Goal: Task Accomplishment & Management: Use online tool/utility

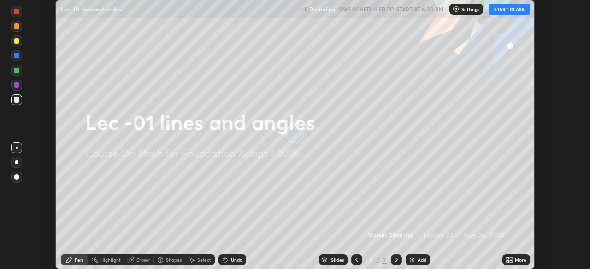
scroll to position [269, 589]
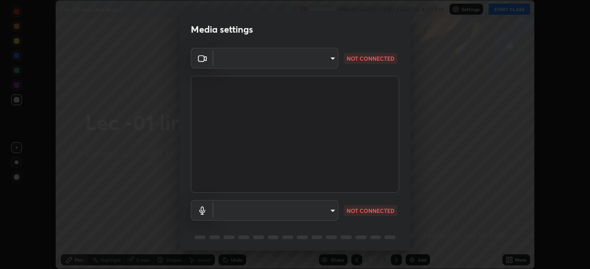
type input "bba66c41345857dcc9a6d4c580dc01eb5c8f13e357e582705132971b55534d29"
click at [223, 68] on body "Erase all Lec -01 lines and angles Recording WAS SCHEDULED TO START AT 6:00 PM …" at bounding box center [295, 134] width 590 height 269
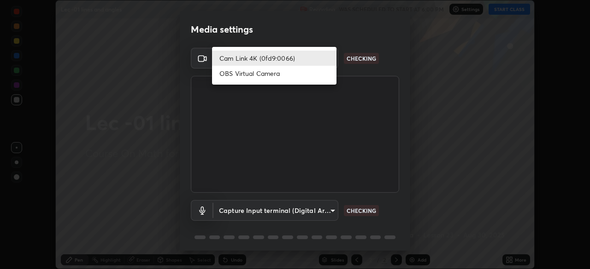
click at [233, 60] on li "Cam Link 4K (0fd9:0066)" at bounding box center [274, 58] width 124 height 15
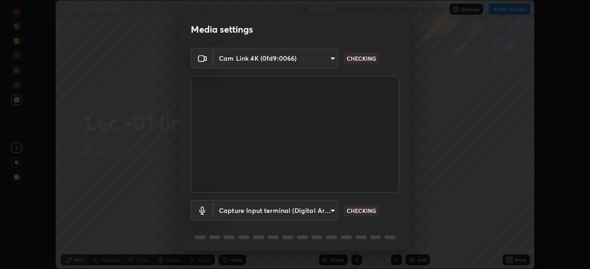
scroll to position [33, 0]
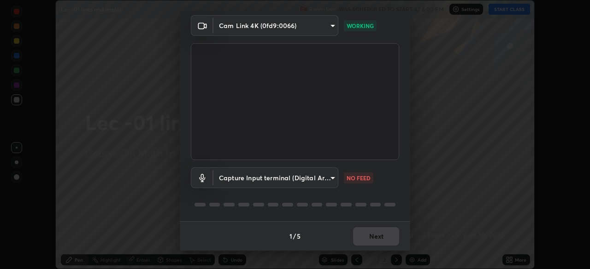
click at [240, 180] on body "Erase all Lec -01 lines and angles Recording WAS SCHEDULED TO START AT 6:00 PM …" at bounding box center [295, 134] width 590 height 269
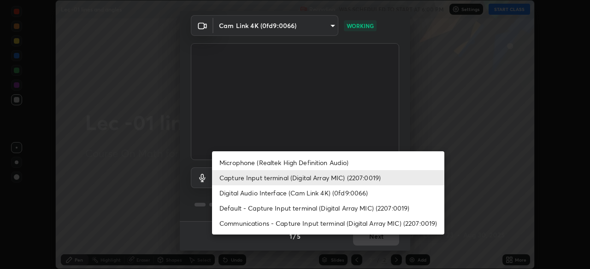
click at [250, 163] on li "Microphone (Realtek High Definition Audio)" at bounding box center [328, 162] width 232 height 15
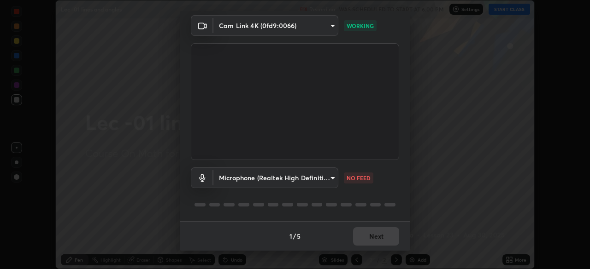
click at [268, 183] on body "Erase all Lec -01 lines and angles Recording WAS SCHEDULED TO START AT 6:00 PM …" at bounding box center [295, 134] width 590 height 269
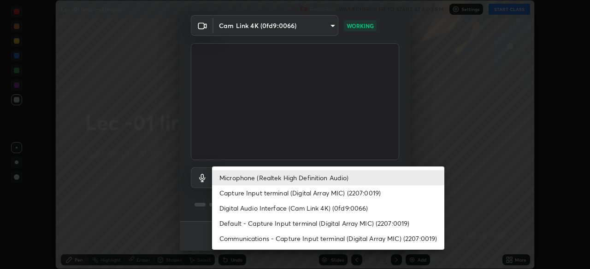
click at [272, 191] on li "Capture Input terminal (Digital Array MIC) (2207:0019)" at bounding box center [328, 193] width 232 height 15
type input "a05e24d5bf415794e164c1dc4afe10f701dff4cff059ff988e161665ee2e2aee"
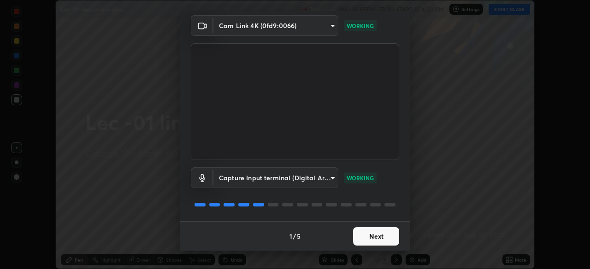
click at [354, 242] on button "Next" at bounding box center [376, 237] width 46 height 18
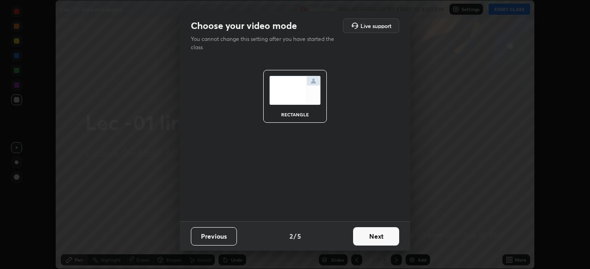
scroll to position [0, 0]
click at [366, 243] on button "Next" at bounding box center [376, 237] width 46 height 18
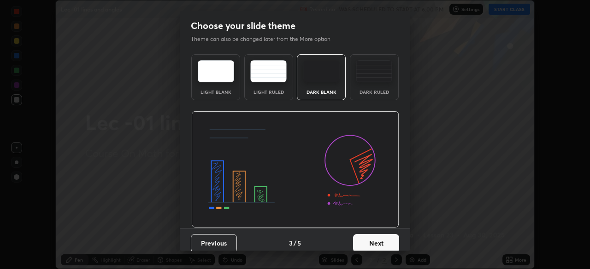
click at [377, 241] on button "Next" at bounding box center [376, 243] width 46 height 18
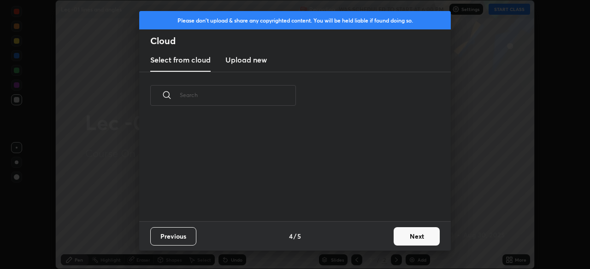
click at [402, 237] on button "Next" at bounding box center [416, 237] width 46 height 18
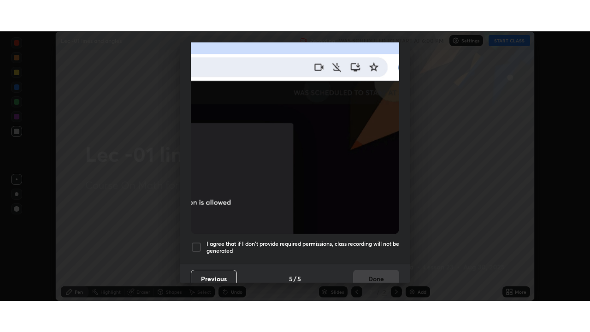
scroll to position [221, 0]
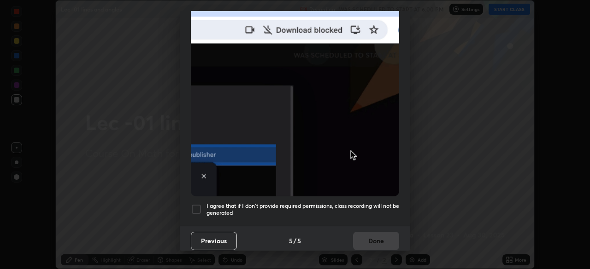
click at [193, 205] on div at bounding box center [196, 209] width 11 height 11
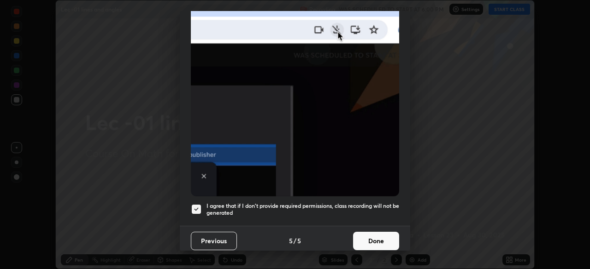
click at [358, 242] on button "Done" at bounding box center [376, 241] width 46 height 18
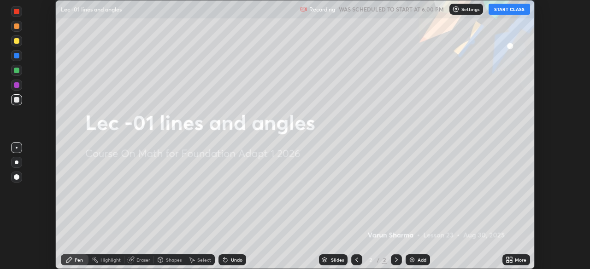
click at [508, 258] on icon at bounding box center [507, 258] width 2 height 2
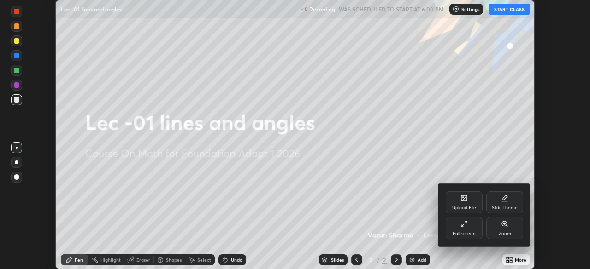
click at [452, 229] on div "Full screen" at bounding box center [463, 228] width 37 height 22
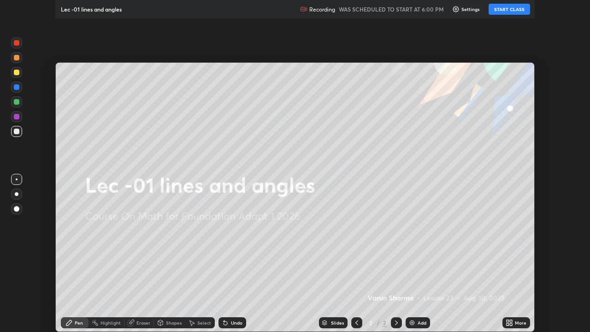
scroll to position [332, 590]
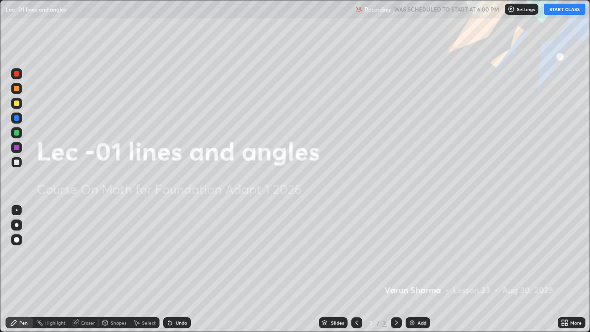
click at [553, 13] on button "START CLASS" at bounding box center [563, 9] width 41 height 11
click at [416, 269] on div "Add" at bounding box center [417, 322] width 24 height 11
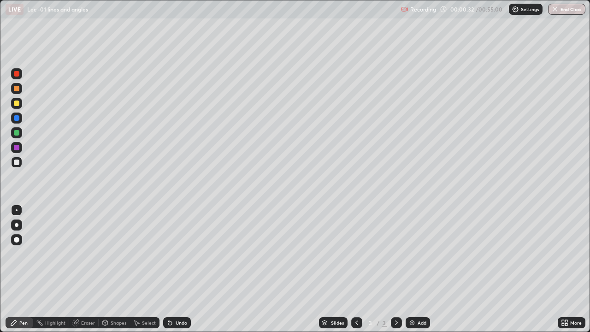
click at [115, 269] on div "Shapes" at bounding box center [119, 322] width 16 height 5
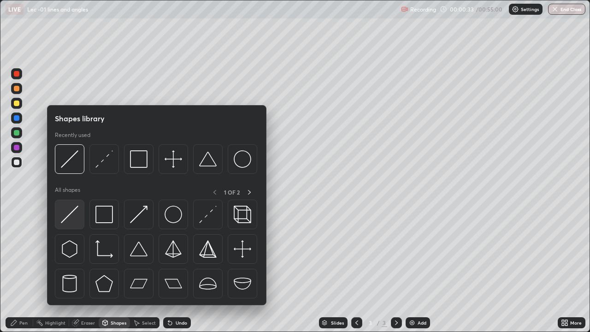
click at [71, 224] on div at bounding box center [69, 213] width 29 height 29
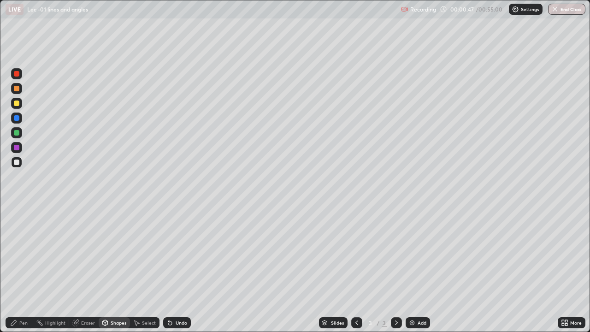
click at [26, 269] on div "Pen" at bounding box center [23, 322] width 8 height 5
click at [19, 99] on div at bounding box center [16, 103] width 11 height 11
click at [167, 269] on icon at bounding box center [169, 322] width 7 height 7
click at [166, 269] on icon at bounding box center [169, 322] width 7 height 7
click at [20, 90] on div at bounding box center [16, 88] width 11 height 11
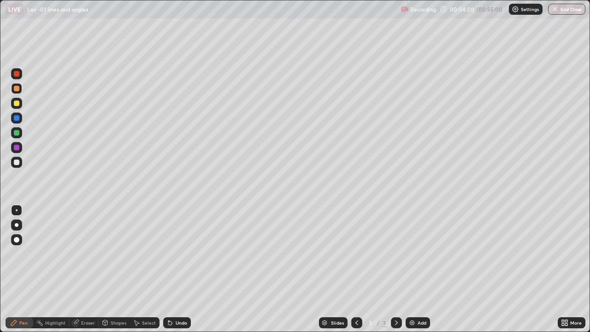
click at [170, 269] on icon at bounding box center [169, 322] width 7 height 7
click at [169, 269] on icon at bounding box center [170, 323] width 4 height 4
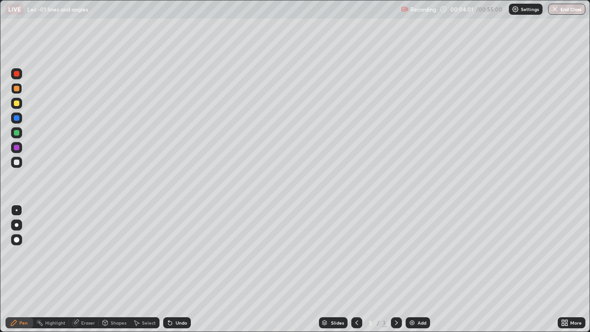
click at [169, 269] on div "Undo" at bounding box center [177, 322] width 28 height 11
click at [169, 269] on div "Undo" at bounding box center [174, 322] width 31 height 18
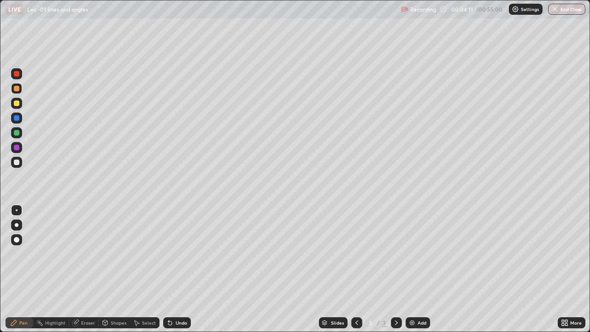
click at [28, 269] on div "Pen" at bounding box center [20, 322] width 28 height 11
click at [25, 269] on div "Pen" at bounding box center [23, 322] width 8 height 5
click at [175, 269] on div "Undo" at bounding box center [177, 322] width 28 height 11
click at [174, 269] on div "Undo" at bounding box center [177, 322] width 28 height 11
click at [407, 269] on div "Add" at bounding box center [417, 322] width 24 height 11
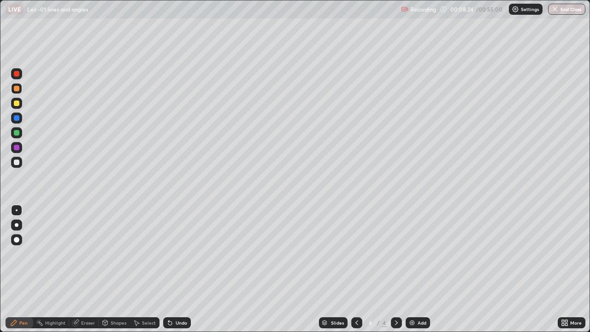
click at [114, 269] on div "Shapes" at bounding box center [119, 322] width 16 height 5
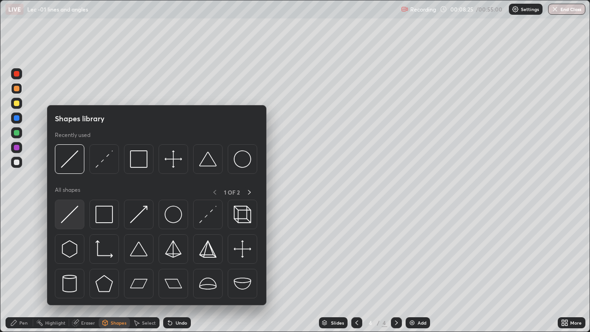
click at [73, 222] on img at bounding box center [70, 214] width 18 height 18
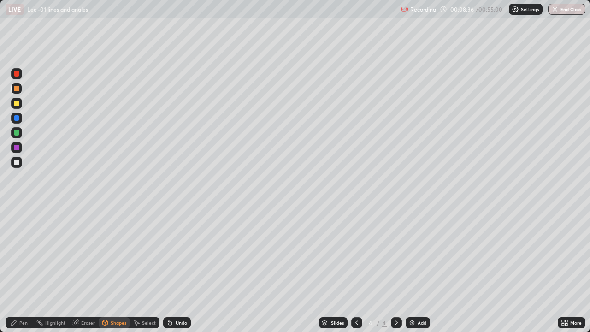
click at [23, 269] on div "Pen" at bounding box center [23, 322] width 8 height 5
click at [176, 269] on div "Undo" at bounding box center [177, 322] width 28 height 11
click at [20, 107] on div at bounding box center [16, 103] width 11 height 11
click at [168, 269] on icon at bounding box center [170, 323] width 4 height 4
click at [81, 269] on div "Eraser" at bounding box center [88, 322] width 14 height 5
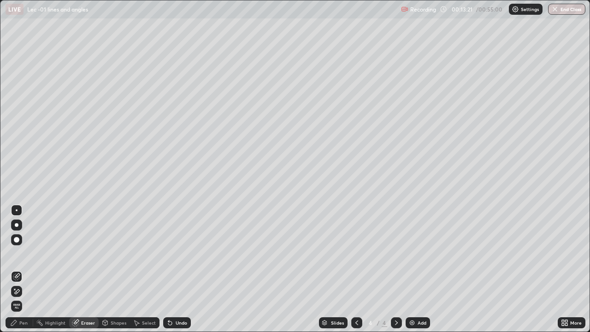
click at [21, 269] on div "Pen" at bounding box center [23, 322] width 8 height 5
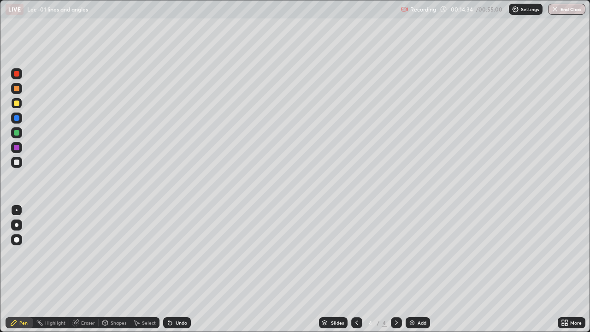
click at [415, 269] on div "Add" at bounding box center [417, 322] width 24 height 11
click at [117, 269] on div "Shapes" at bounding box center [119, 322] width 16 height 5
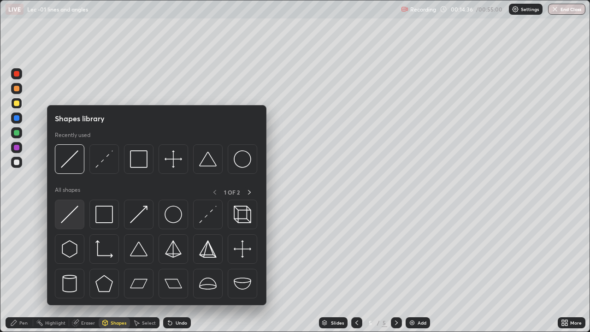
click at [76, 219] on img at bounding box center [70, 214] width 18 height 18
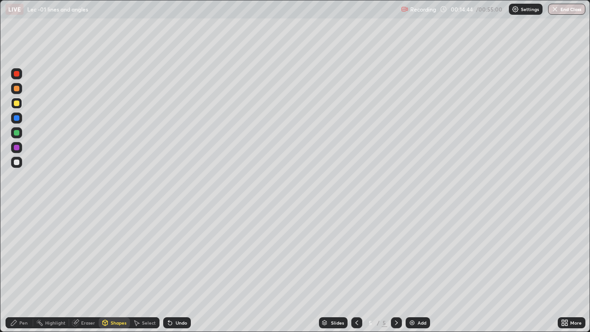
click at [22, 269] on div "Pen" at bounding box center [20, 322] width 28 height 11
click at [420, 269] on div "Add" at bounding box center [421, 322] width 9 height 5
click at [21, 165] on div at bounding box center [16, 162] width 11 height 11
click at [173, 269] on div "Undo" at bounding box center [177, 322] width 28 height 11
click at [182, 269] on div "Undo" at bounding box center [181, 322] width 12 height 5
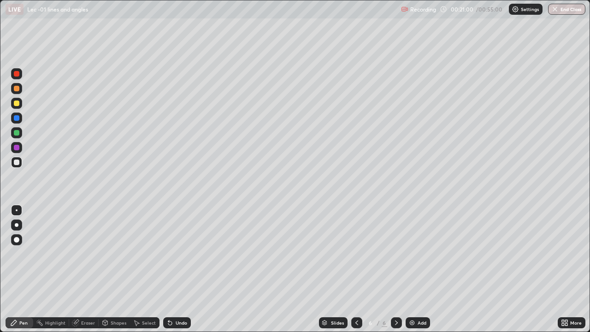
click at [169, 269] on icon at bounding box center [170, 323] width 4 height 4
click at [82, 269] on div "Eraser" at bounding box center [88, 322] width 14 height 5
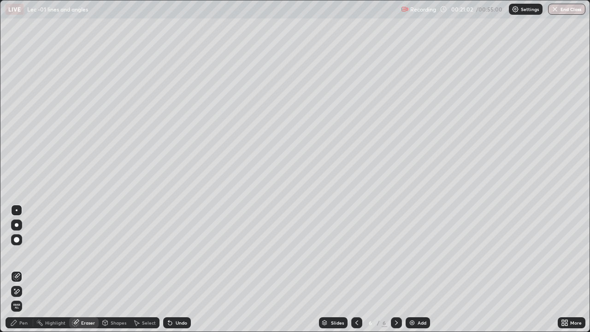
click at [84, 269] on div "Eraser" at bounding box center [88, 322] width 14 height 5
click at [18, 269] on div "Pen" at bounding box center [20, 322] width 28 height 11
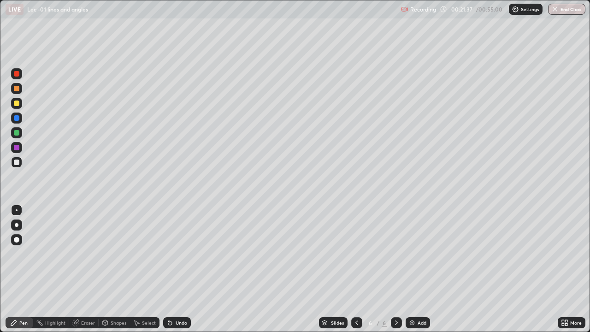
click at [417, 269] on div "Add" at bounding box center [421, 322] width 9 height 5
click at [168, 269] on icon at bounding box center [170, 323] width 4 height 4
click at [169, 269] on icon at bounding box center [170, 323] width 4 height 4
click at [171, 269] on icon at bounding box center [169, 322] width 7 height 7
click at [172, 269] on div "Undo" at bounding box center [177, 322] width 28 height 11
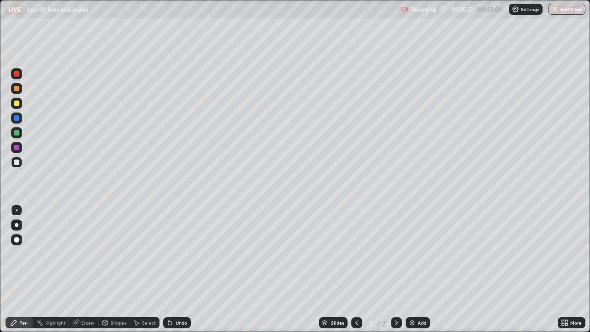
click at [176, 269] on div "Undo" at bounding box center [181, 322] width 12 height 5
click at [173, 269] on div "Undo" at bounding box center [177, 322] width 28 height 11
click at [416, 269] on div "Add" at bounding box center [417, 322] width 24 height 11
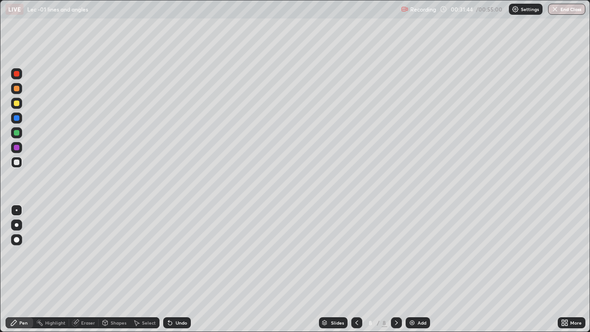
click at [167, 269] on icon at bounding box center [169, 322] width 7 height 7
click at [166, 269] on div "Undo" at bounding box center [177, 322] width 28 height 11
click at [169, 269] on icon at bounding box center [170, 323] width 4 height 4
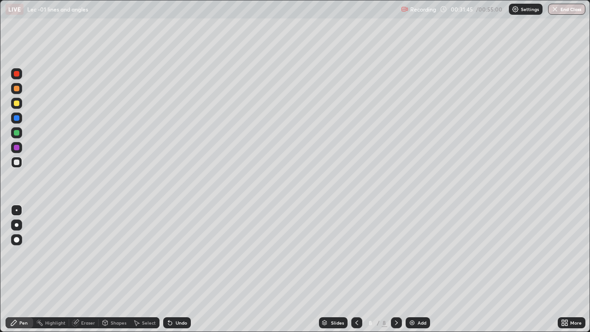
click at [166, 269] on icon at bounding box center [169, 322] width 7 height 7
click at [169, 269] on icon at bounding box center [170, 323] width 4 height 4
click at [176, 269] on div "Undo" at bounding box center [177, 322] width 28 height 11
click at [175, 269] on div "Undo" at bounding box center [177, 322] width 28 height 11
click at [174, 269] on div "Undo" at bounding box center [177, 322] width 28 height 11
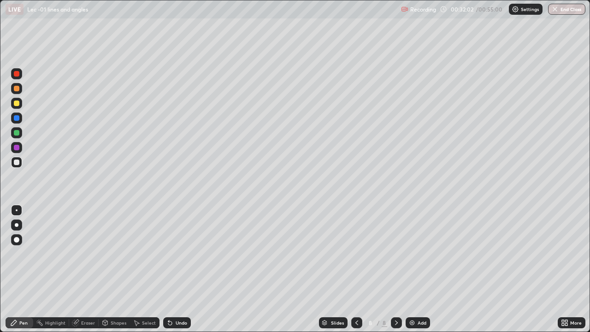
click at [175, 269] on div "Undo" at bounding box center [181, 322] width 12 height 5
click at [173, 269] on div "Undo" at bounding box center [177, 322] width 28 height 11
click at [168, 269] on icon at bounding box center [168, 320] width 1 height 1
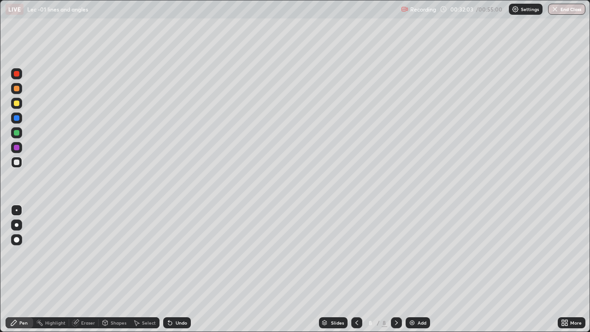
click at [168, 269] on icon at bounding box center [168, 320] width 1 height 1
click at [411, 269] on img at bounding box center [411, 322] width 7 height 7
click at [17, 88] on div at bounding box center [17, 89] width 6 height 6
click at [169, 269] on icon at bounding box center [170, 323] width 4 height 4
click at [168, 269] on icon at bounding box center [170, 323] width 4 height 4
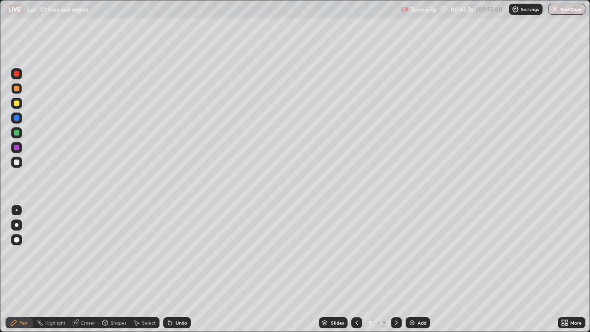
click at [417, 269] on div "Add" at bounding box center [421, 322] width 9 height 5
click at [166, 269] on div "Undo" at bounding box center [177, 322] width 28 height 11
click at [169, 269] on icon at bounding box center [170, 323] width 4 height 4
click at [168, 269] on icon at bounding box center [170, 323] width 4 height 4
click at [16, 106] on div at bounding box center [16, 103] width 11 height 11
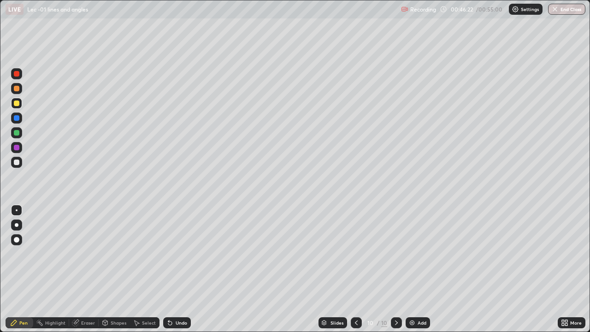
click at [79, 269] on div "Eraser" at bounding box center [83, 322] width 29 height 11
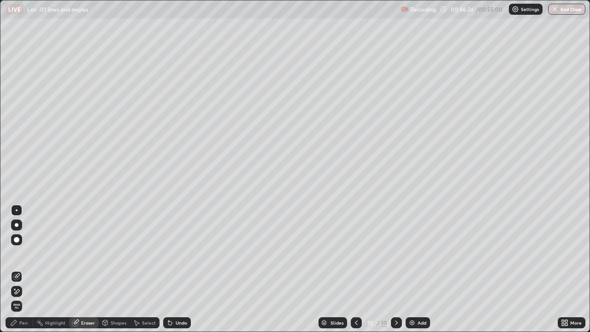
click at [16, 269] on icon at bounding box center [13, 322] width 7 height 7
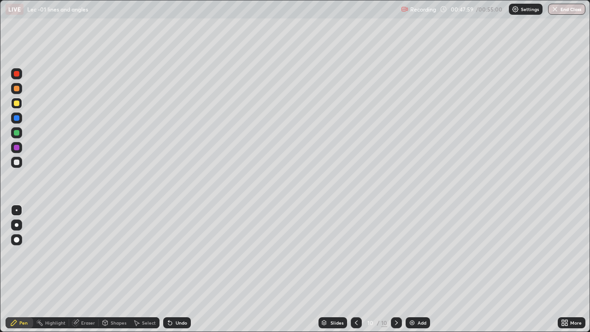
click at [417, 269] on div "Add" at bounding box center [421, 322] width 9 height 5
click at [168, 269] on icon at bounding box center [170, 323] width 4 height 4
click at [169, 269] on icon at bounding box center [170, 323] width 4 height 4
click at [168, 269] on icon at bounding box center [170, 323] width 4 height 4
click at [173, 269] on div "Undo" at bounding box center [177, 322] width 28 height 11
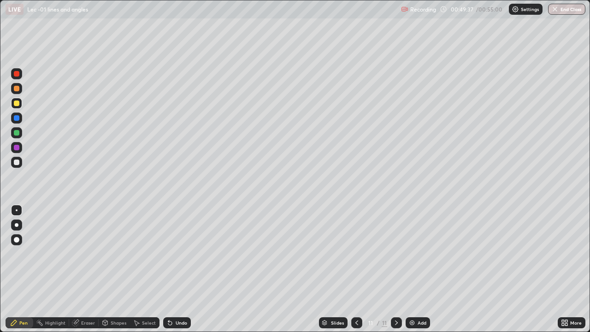
click at [417, 269] on div "Add" at bounding box center [421, 322] width 9 height 5
click at [557, 12] on img "button" at bounding box center [554, 9] width 7 height 7
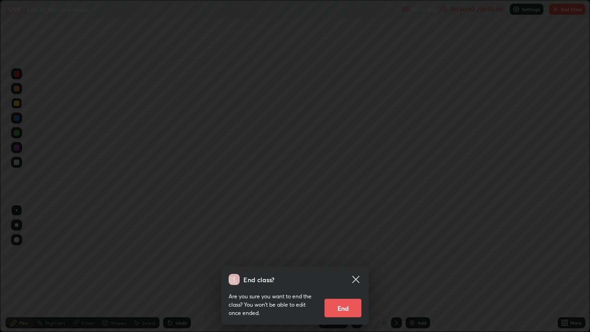
click at [342, 269] on button "End" at bounding box center [342, 307] width 37 height 18
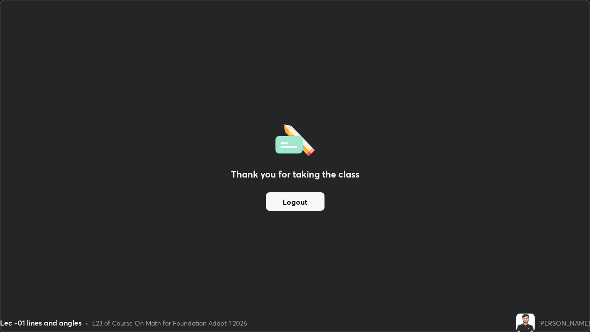
click at [288, 205] on button "Logout" at bounding box center [295, 201] width 58 height 18
